Goal: Task Accomplishment & Management: Manage account settings

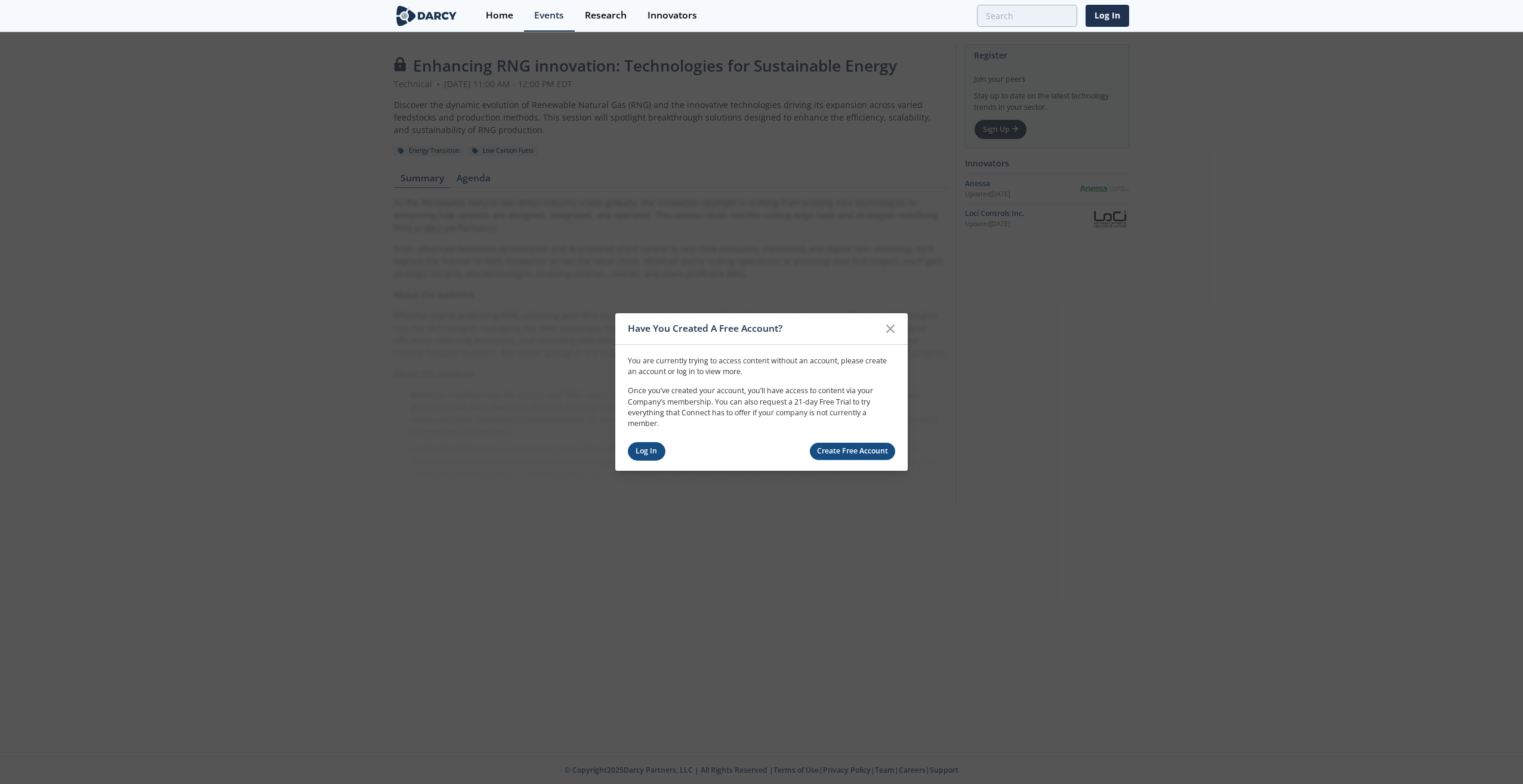
click at [650, 449] on link "Log In" at bounding box center [647, 451] width 38 height 18
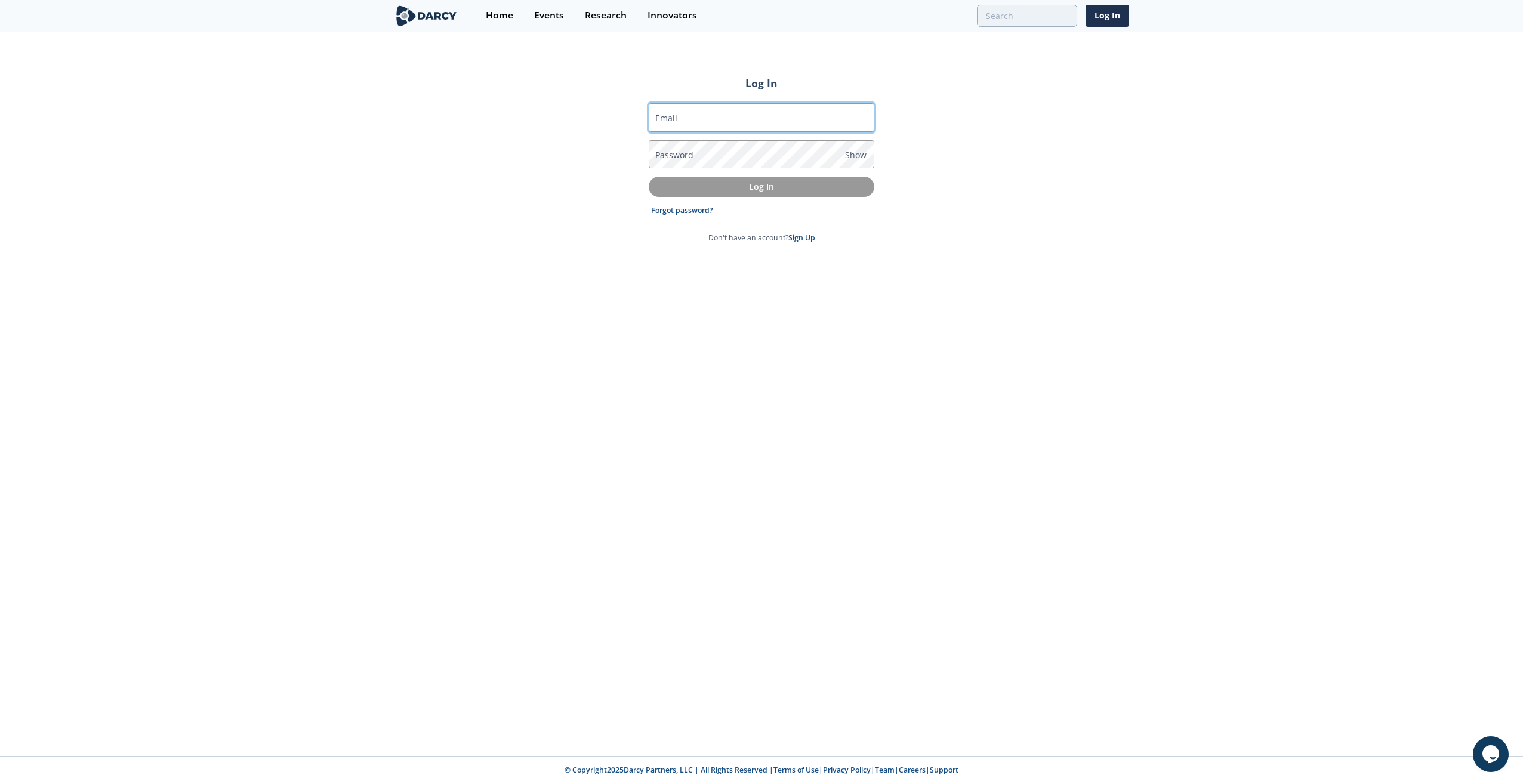
click at [726, 109] on input "Email" at bounding box center [761, 117] width 225 height 29
type input "[EMAIL_ADDRESS][DOMAIN_NAME]"
click at [649, 177] on button "Log In" at bounding box center [761, 186] width 225 height 20
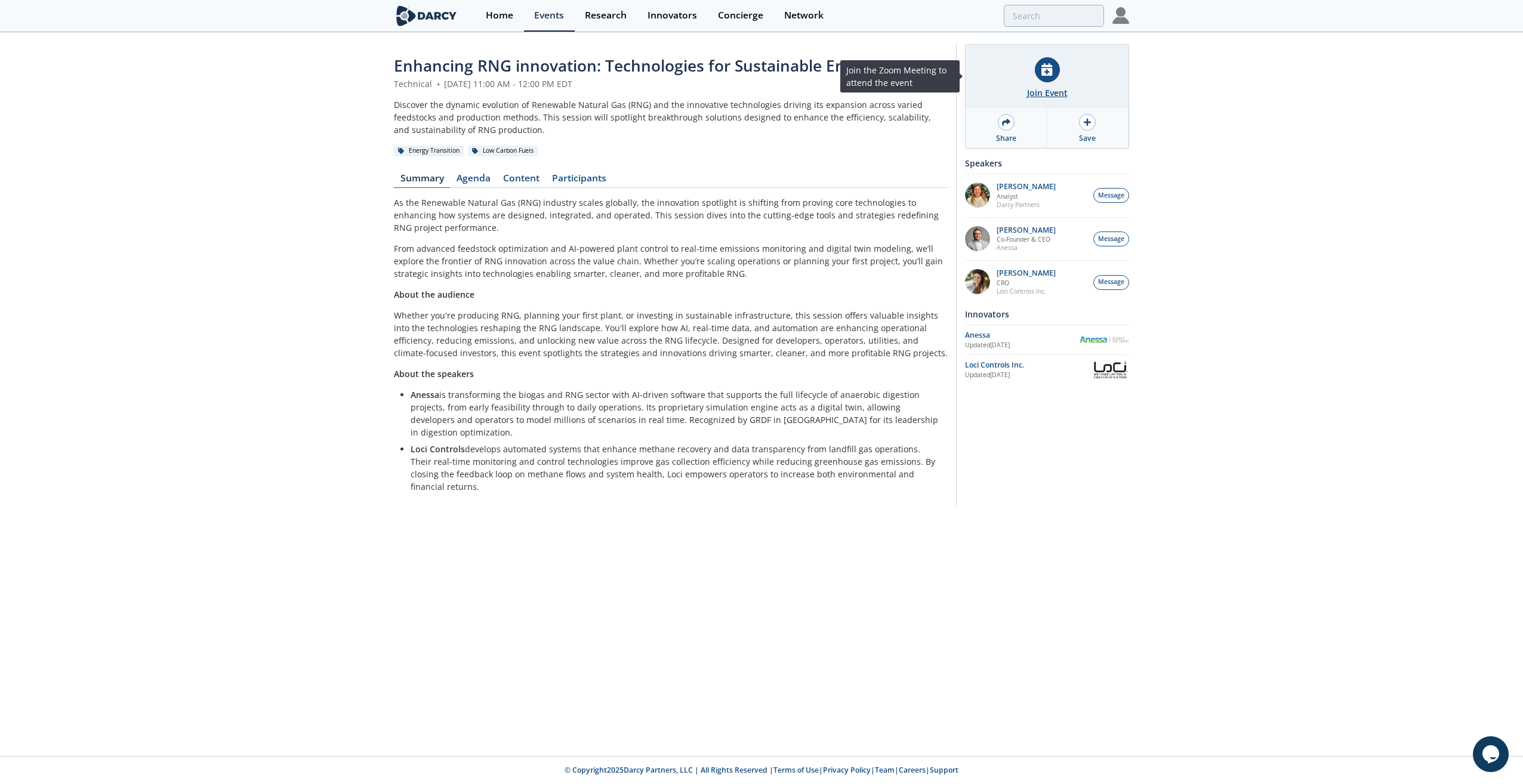
click at [1043, 78] on div at bounding box center [1047, 70] width 25 height 25
